Goal: Transaction & Acquisition: Purchase product/service

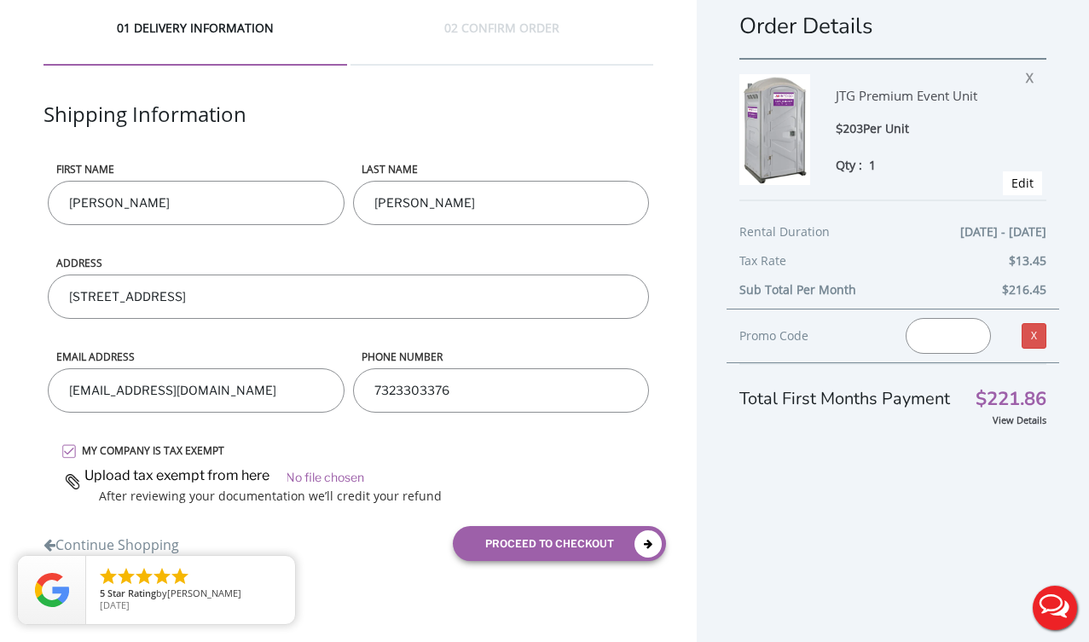
click at [327, 476] on input "file" at bounding box center [357, 475] width 593 height 26
click at [317, 472] on input "file" at bounding box center [357, 475] width 593 height 26
click at [73, 448] on label "MY COMPANY IS TAX EXEMPT" at bounding box center [363, 450] width 580 height 14
click at [0, 0] on input "MY COMPANY IS TAX EXEMPT" at bounding box center [0, 0] width 0 height 0
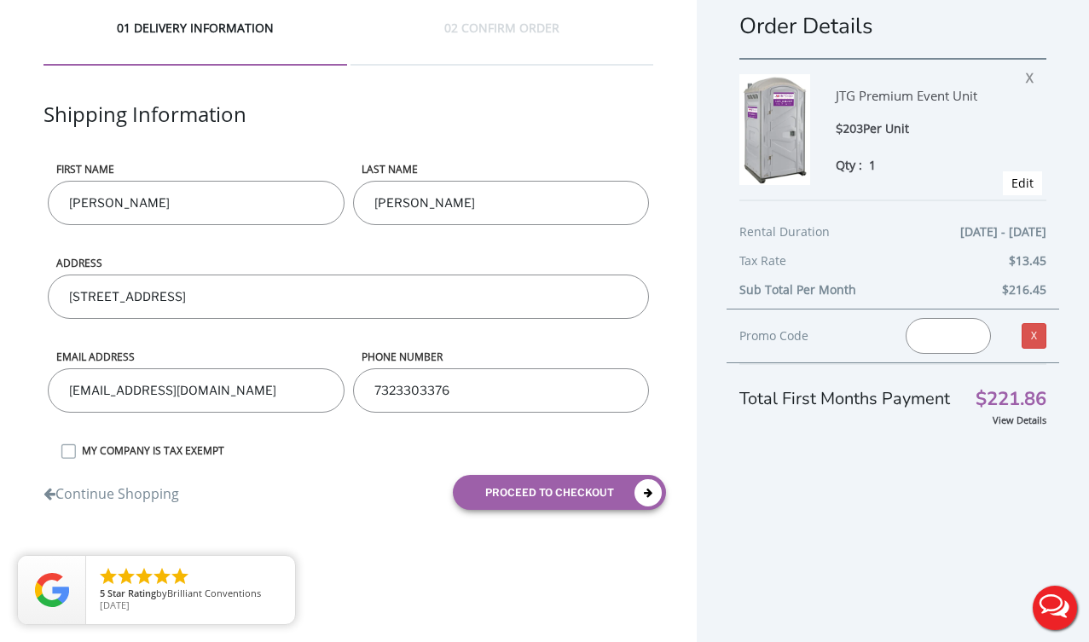
click at [73, 448] on label "MY COMPANY IS TAX EXEMPT" at bounding box center [363, 450] width 580 height 14
click at [0, 0] on input "MY COMPANY IS TAX EXEMPT" at bounding box center [0, 0] width 0 height 0
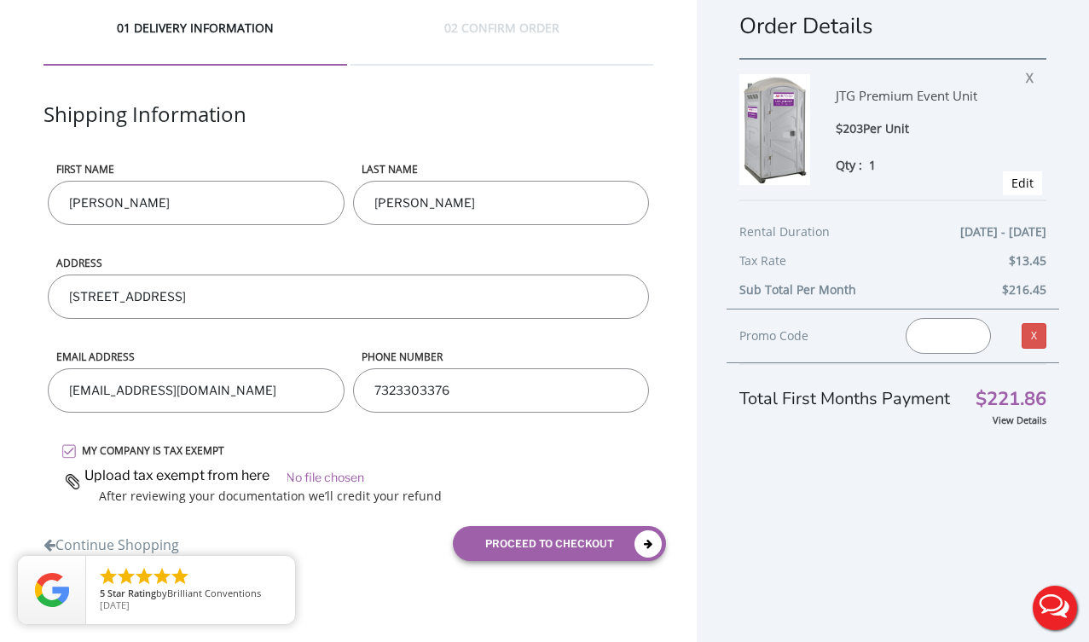
click at [319, 480] on input "file" at bounding box center [357, 475] width 593 height 26
click at [312, 475] on input "file" at bounding box center [357, 475] width 593 height 26
click at [339, 475] on input "file" at bounding box center [357, 475] width 593 height 26
type input "C:\fakepath\Screenshot 2025-09-19 at 11.28.45 AM.png"
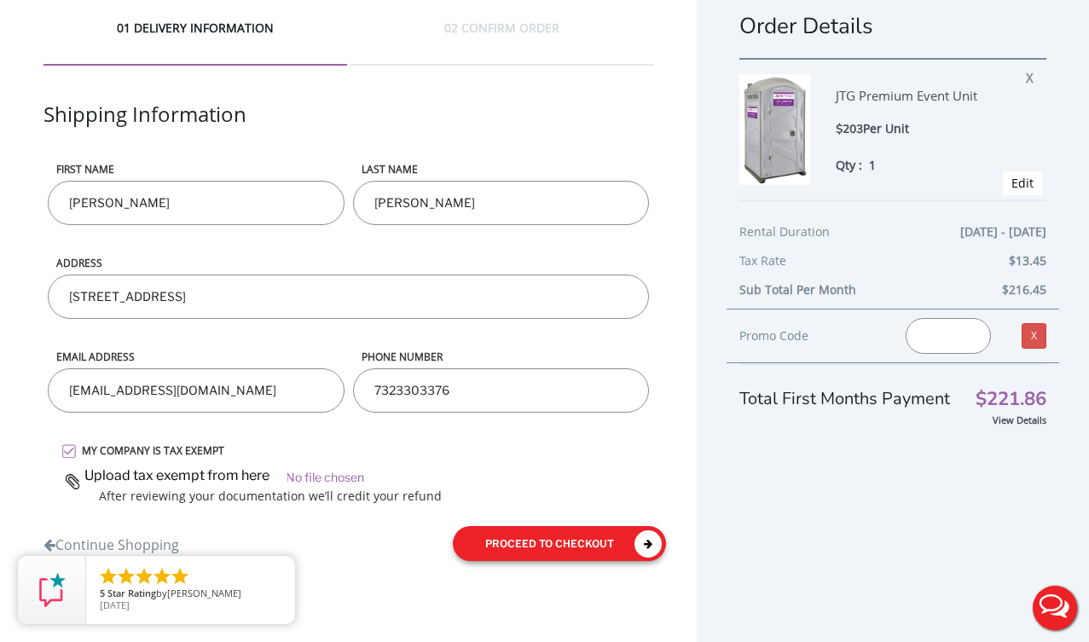
click at [562, 541] on button "proceed to checkout" at bounding box center [559, 543] width 213 height 35
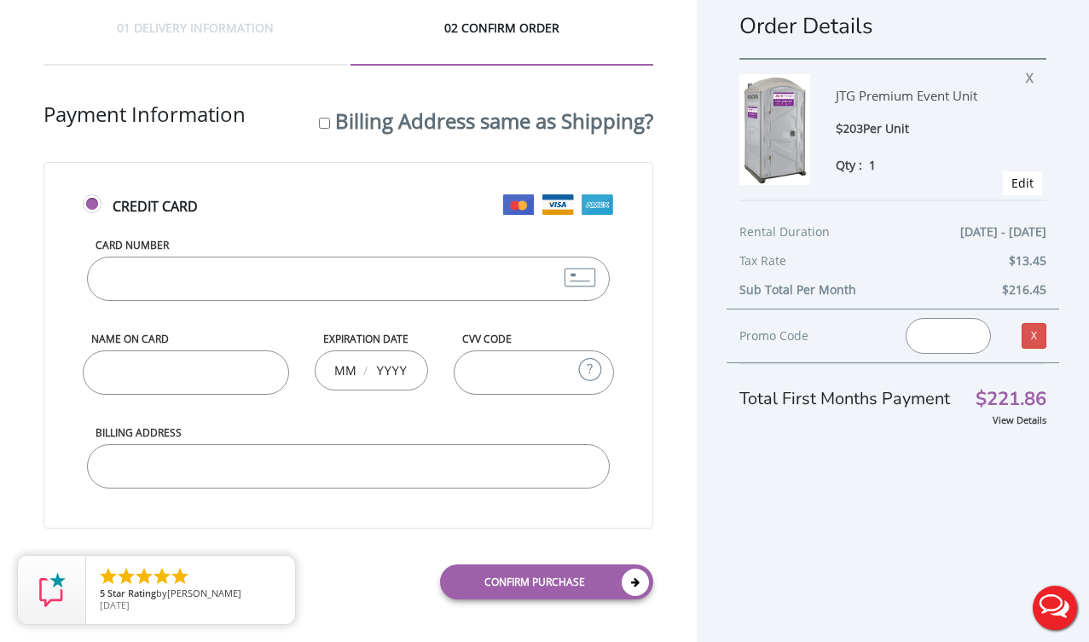
click at [396, 266] on input "Card Number" at bounding box center [348, 279] width 523 height 44
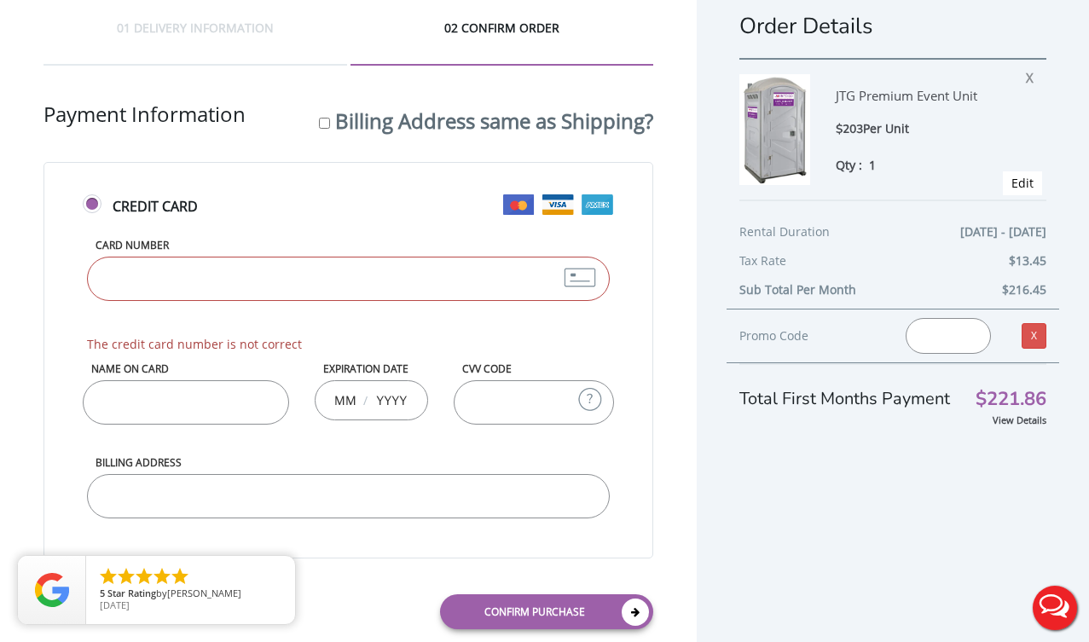
type input "4266902075089936"
type input "07"
type input "2027"
type input "240"
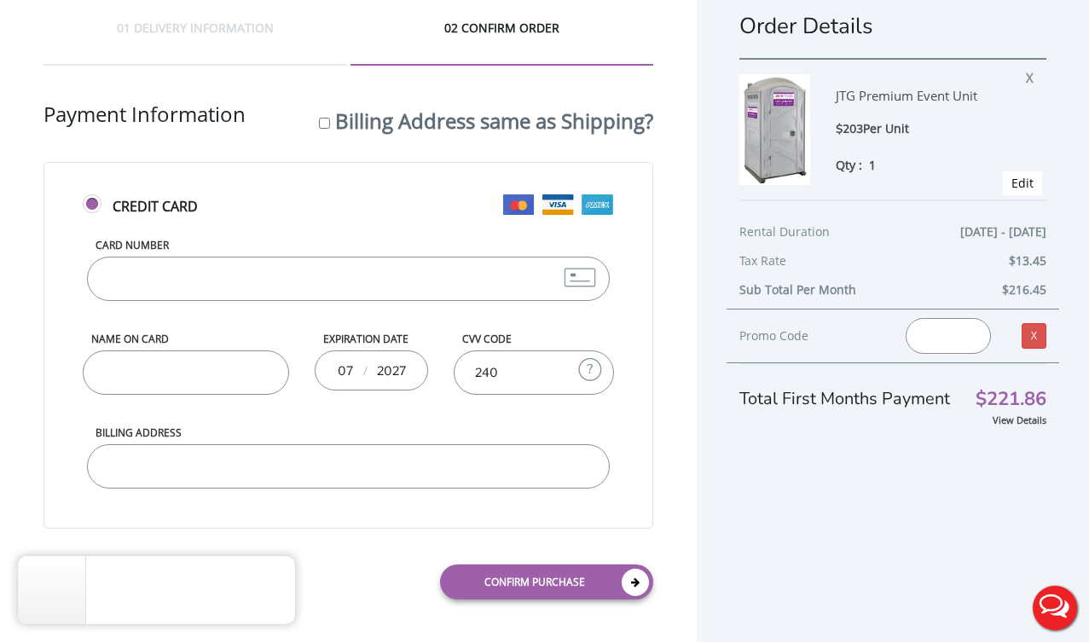
click at [228, 369] on input "Name on Card" at bounding box center [186, 373] width 206 height 44
type input "Kelly Jones"
click at [484, 468] on input "Billing Address" at bounding box center [348, 466] width 523 height 44
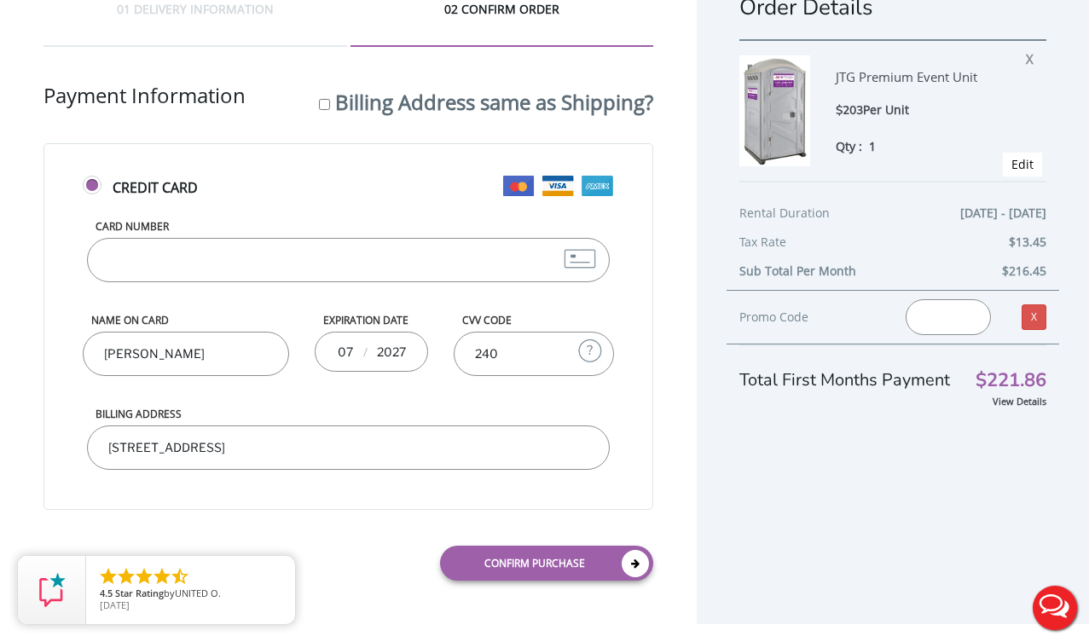
click at [387, 451] on input "1823 Serpentine Place" at bounding box center [348, 448] width 523 height 44
type input "1823 Serpentine place, forked river, NJ, 08731, US"
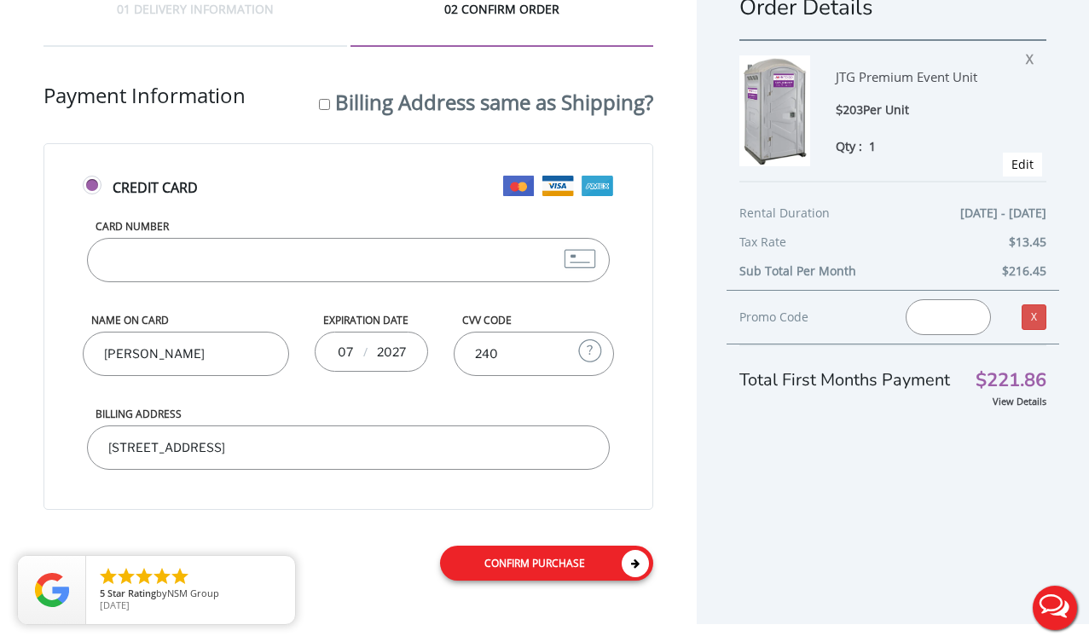
click at [559, 559] on link "Confirm purchase" at bounding box center [546, 563] width 213 height 35
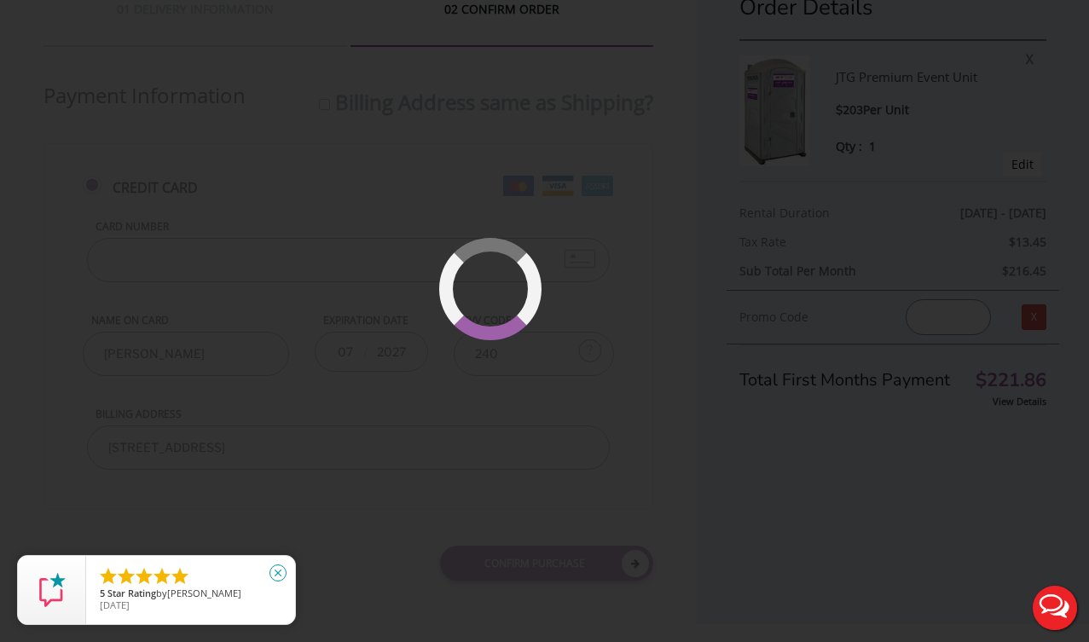
click at [279, 571] on icon "close" at bounding box center [277, 573] width 17 height 17
